Goal: Obtain resource: Obtain resource

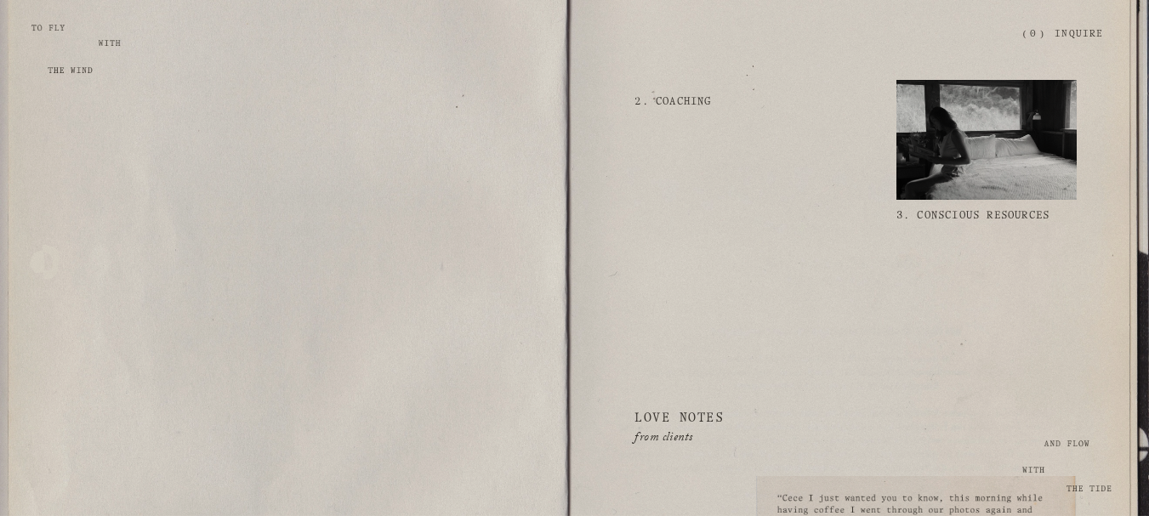
scroll to position [1871, 0]
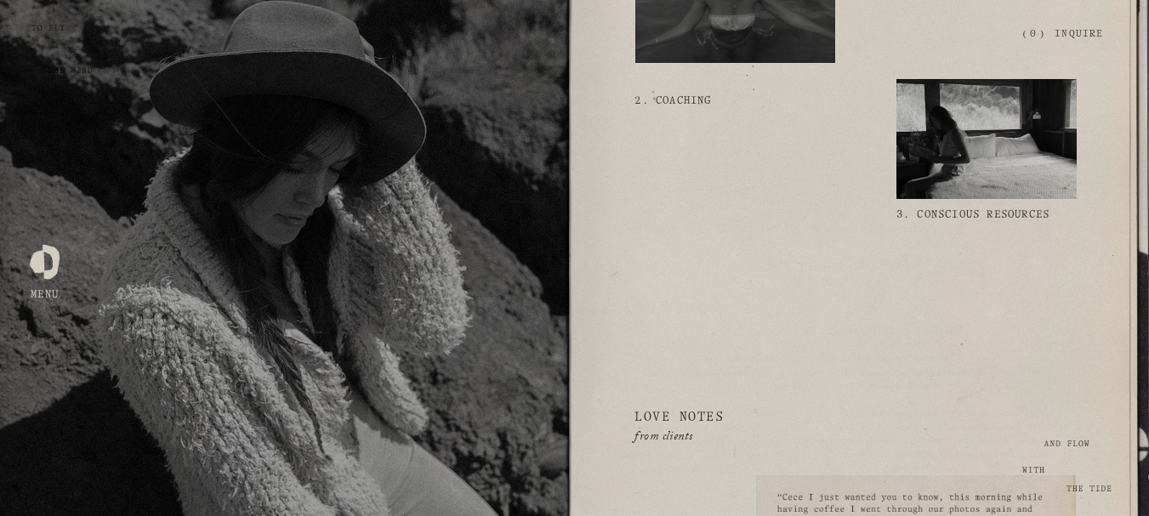
click at [990, 226] on link "3. Conscious Resources" at bounding box center [972, 215] width 153 height 32
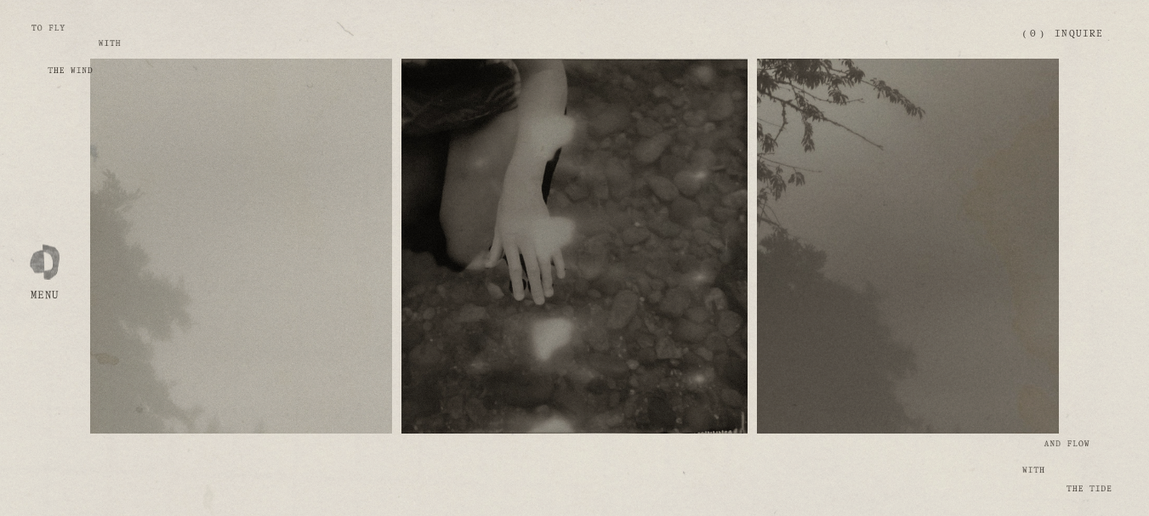
scroll to position [170, 0]
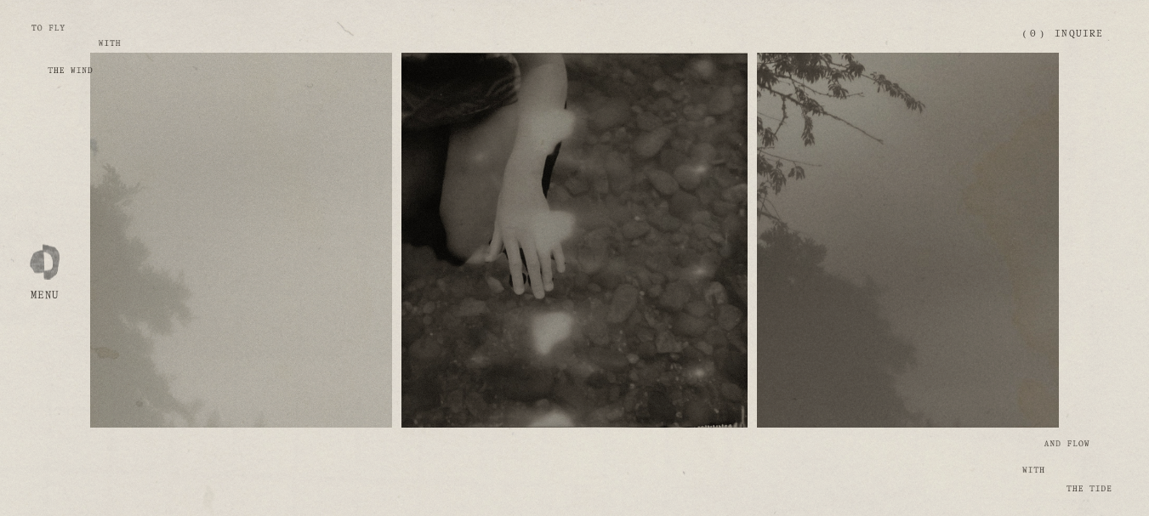
click at [233, 228] on span "free resources" at bounding box center [241, 228] width 83 height 9
